Goal: Find specific page/section: Find specific page/section

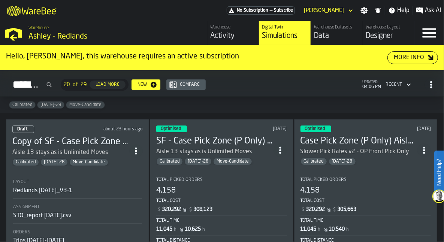
click at [424, 105] on div "Calibrated [DATE]-28 Move-Candidate" at bounding box center [222, 105] width 444 height 16
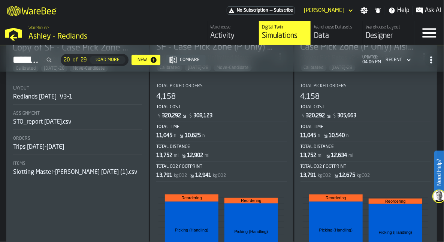
scroll to position [105, 0]
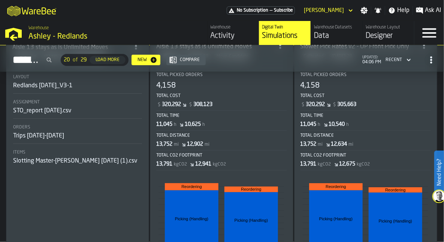
click at [65, 81] on div "Redlands [DATE]_V3-1" at bounding box center [43, 85] width 60 height 9
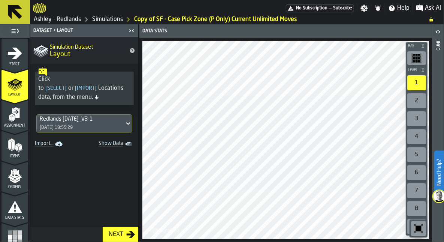
click at [124, 122] on icon at bounding box center [127, 123] width 7 height 9
